Goal: Task Accomplishment & Management: Manage account settings

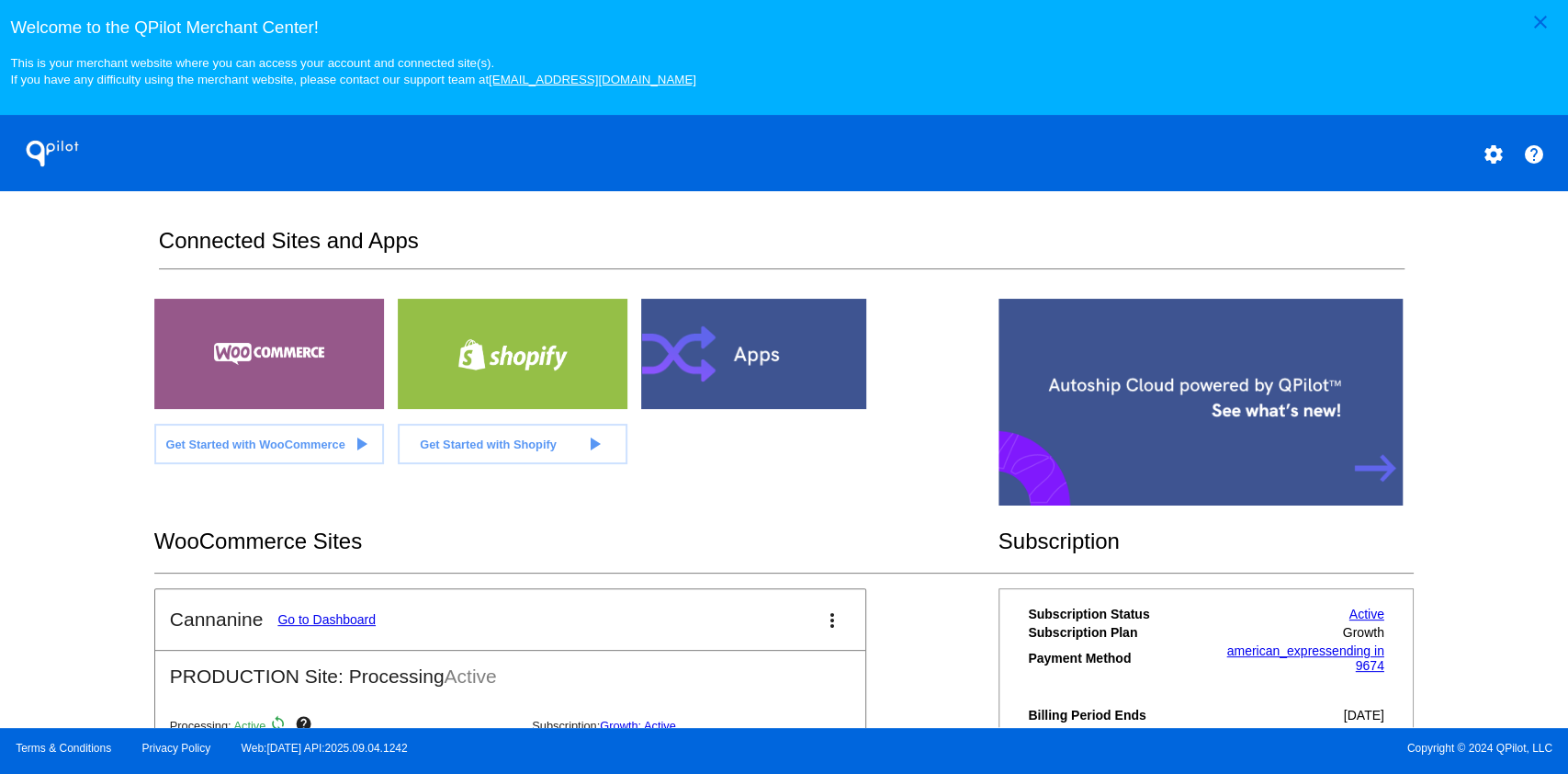
scroll to position [463, 0]
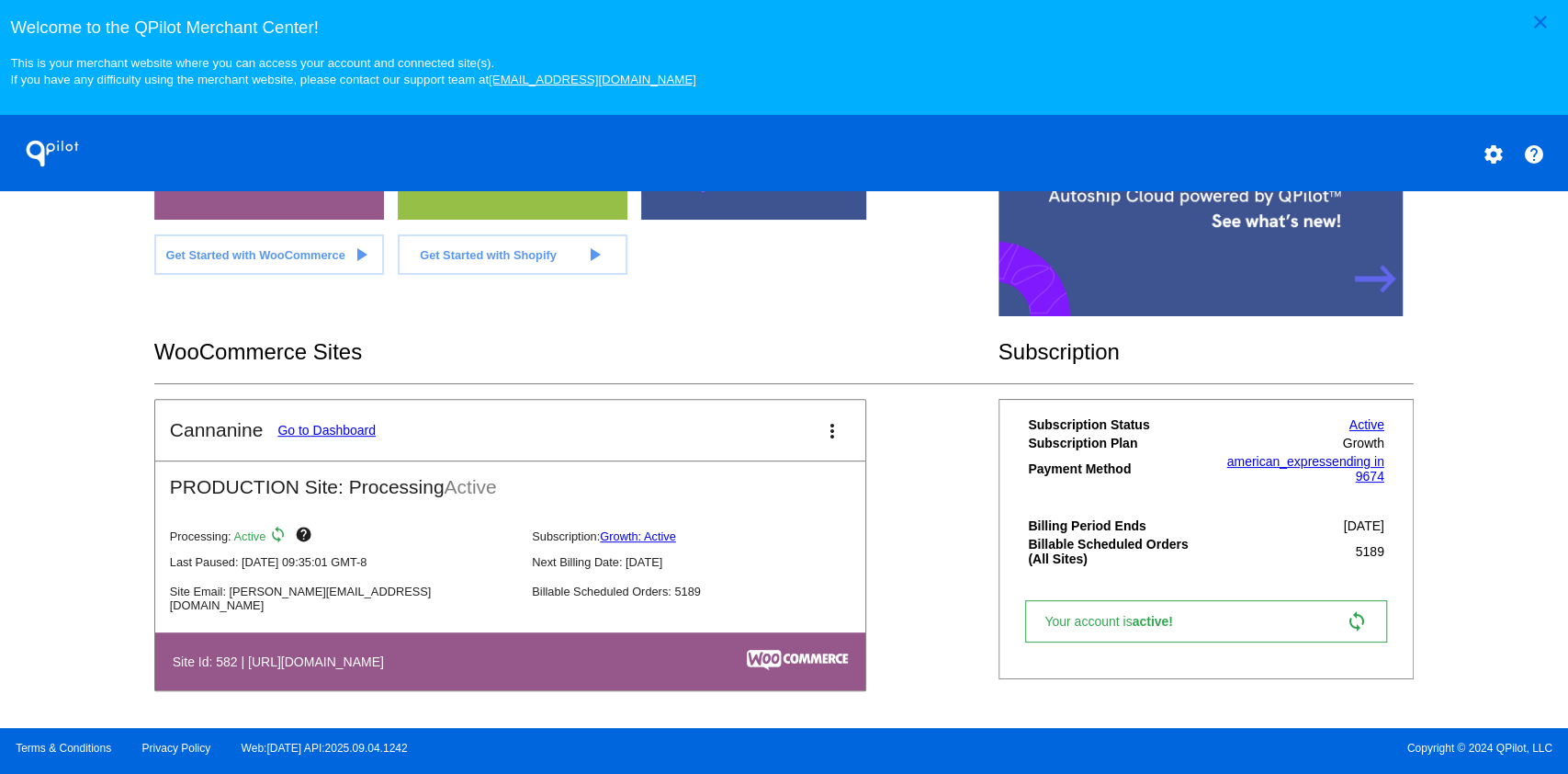
click at [304, 433] on link "Go to Dashboard" at bounding box center [326, 430] width 98 height 15
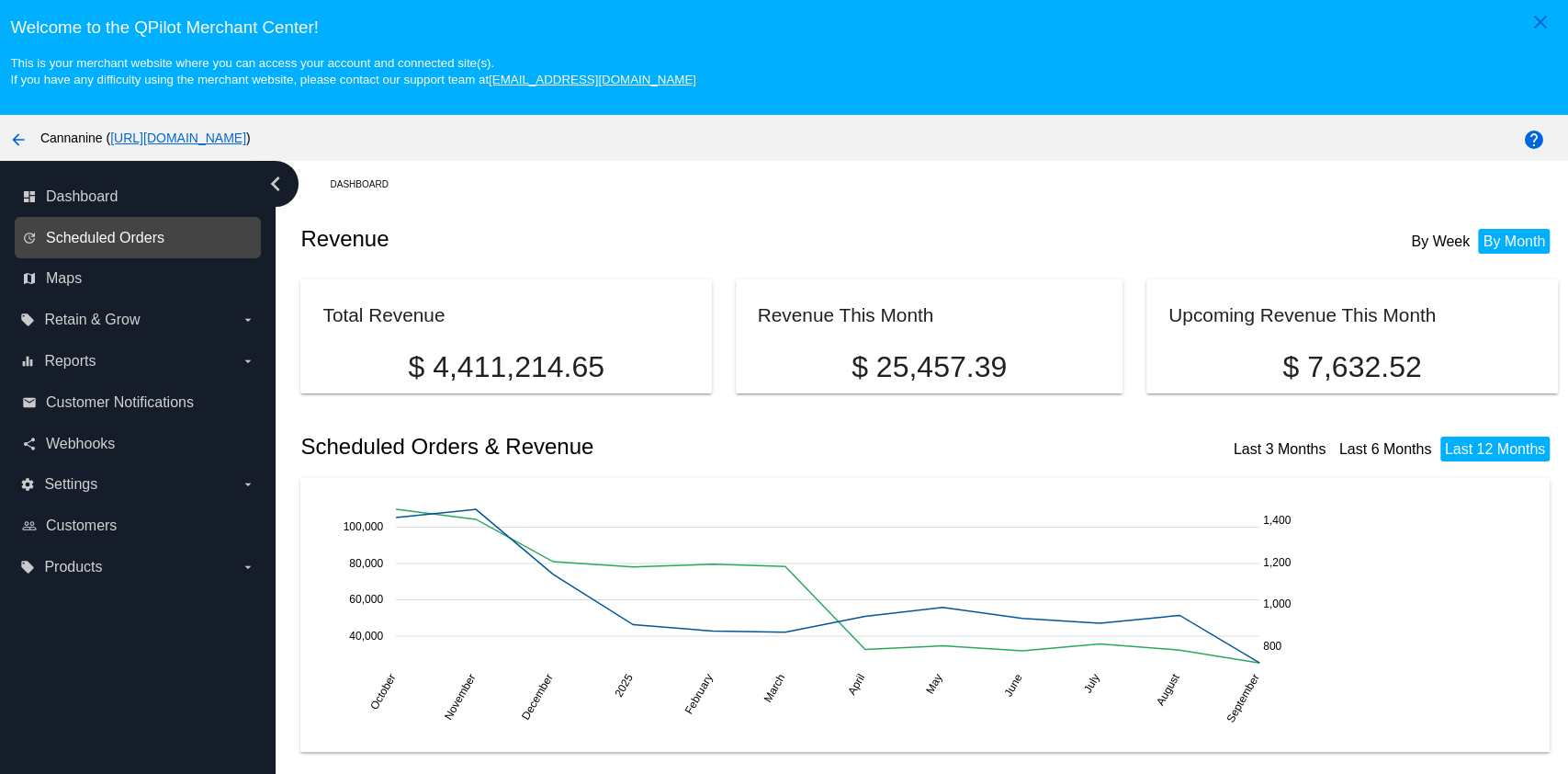
click at [136, 243] on span "Scheduled Orders" at bounding box center [105, 238] width 118 height 17
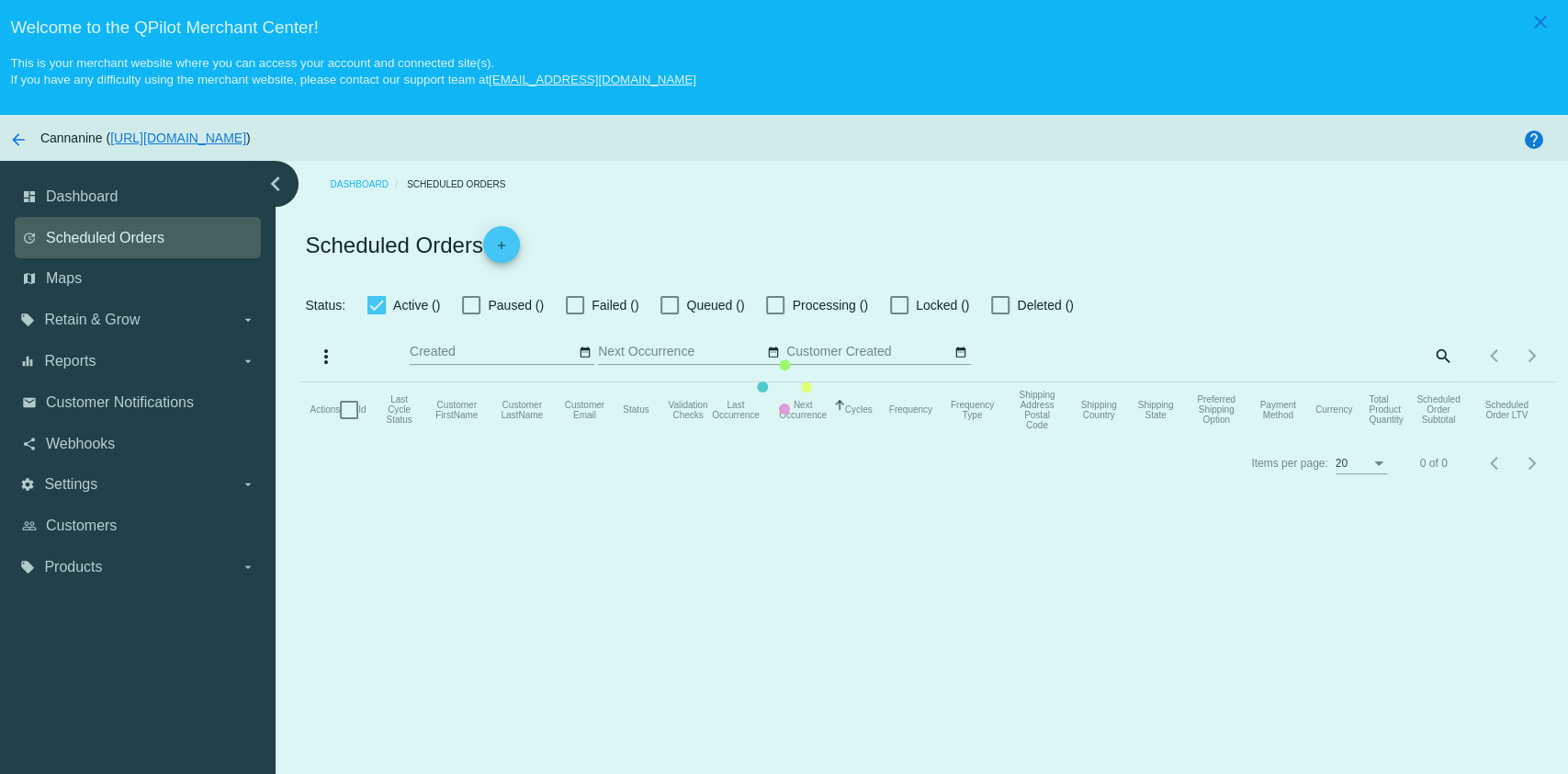
checkbox input "true"
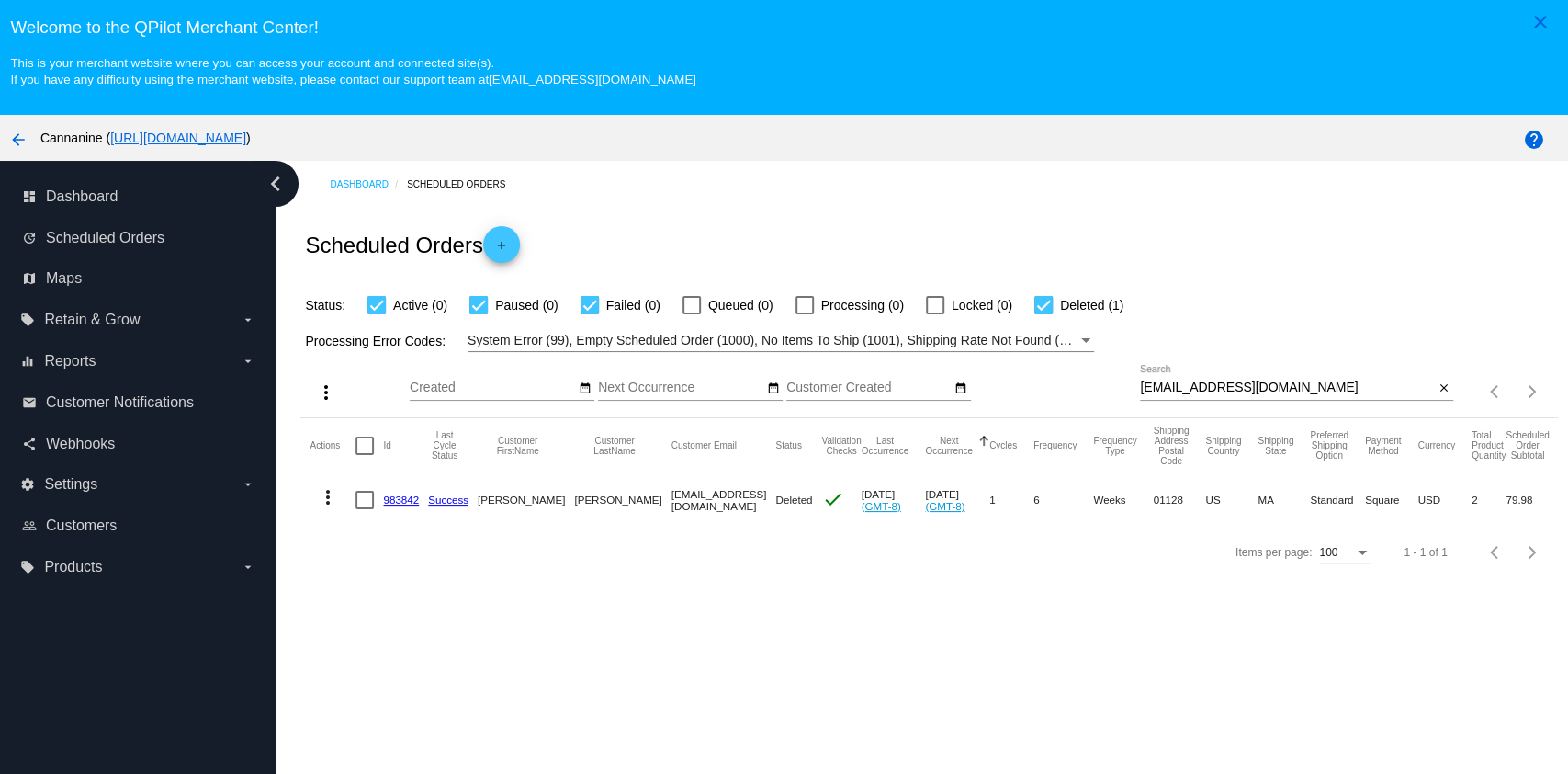
click at [1259, 385] on input "[EMAIL_ADDRESS][DOMAIN_NAME]" at bounding box center [1286, 387] width 294 height 15
paste input "[EMAIL_ADDRESS]"
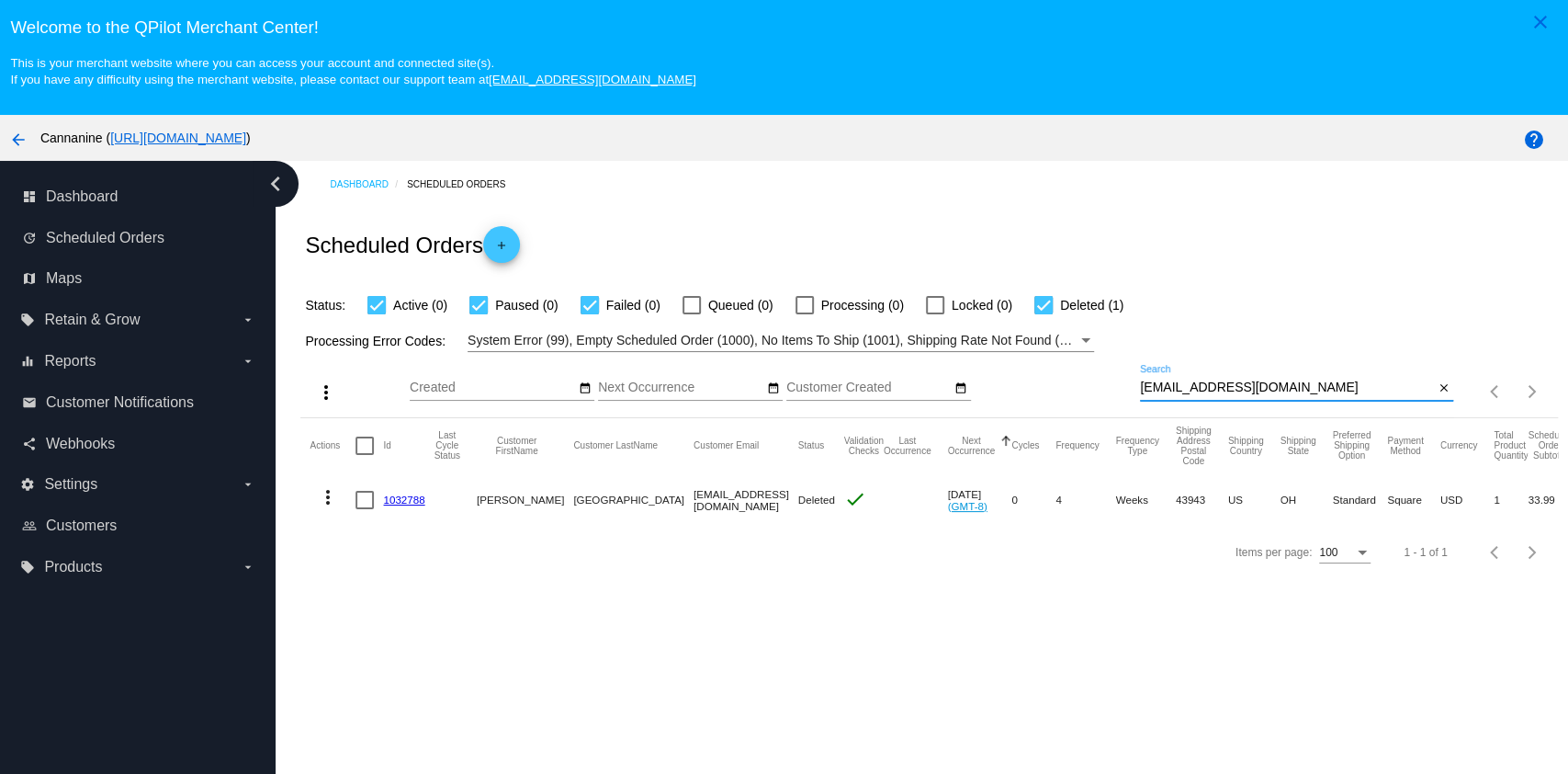
type input "[EMAIL_ADDRESS][DOMAIN_NAME]"
